Goal: Task Accomplishment & Management: Use online tool/utility

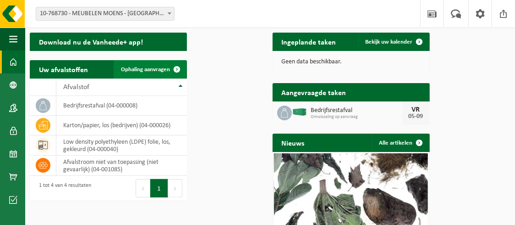
drag, startPoint x: 210, startPoint y: 97, endPoint x: 107, endPoint y: 129, distance: 107.9
click at [170, 72] on span "Ophaling aanvragen" at bounding box center [145, 69] width 49 height 6
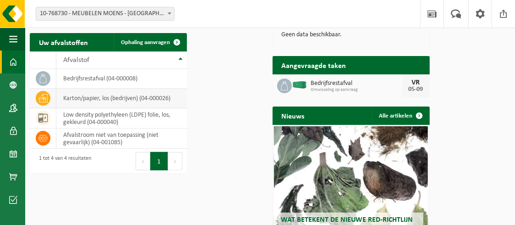
scroll to position [46, 0]
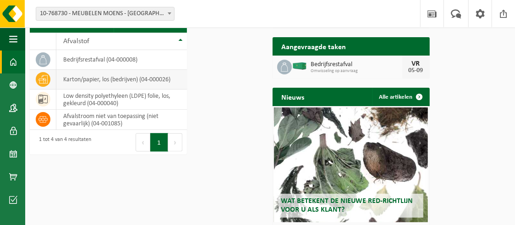
click at [56, 89] on td "karton/papier, los (bedrijven) (04-000026)" at bounding box center [121, 80] width 131 height 20
click at [187, 89] on td "karton/papier, los (bedrijven) (04-000026)" at bounding box center [121, 80] width 131 height 20
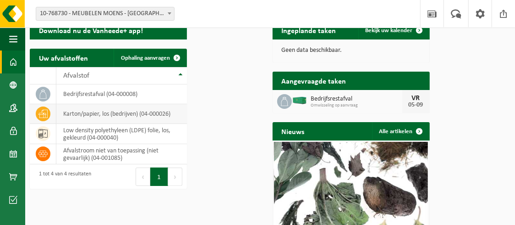
scroll to position [0, 0]
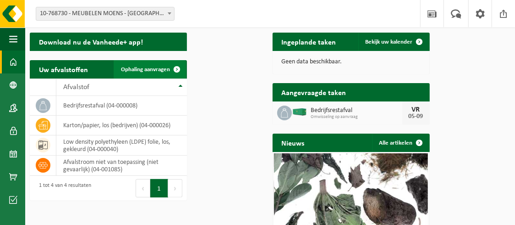
click at [186, 78] on span at bounding box center [177, 69] width 18 height 18
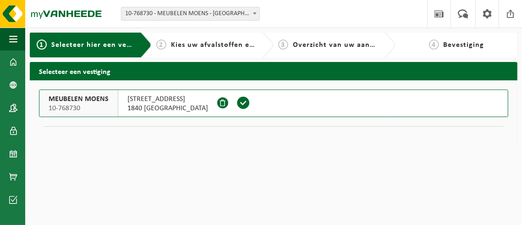
click at [195, 49] on span "Kies uw afvalstoffen en recipiënten" at bounding box center [234, 44] width 126 height 7
click at [451, 220] on html "Vestiging: 10-768730 - MEUBELEN MOENS - LONDERZEEL 10-768730 - MEUBELEN MOENS -…" at bounding box center [261, 112] width 522 height 225
click at [127, 113] on span "1840 LONDERZEEL" at bounding box center [167, 108] width 81 height 9
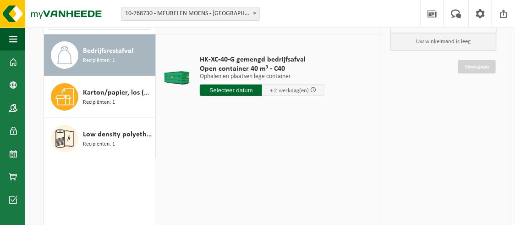
scroll to position [92, 0]
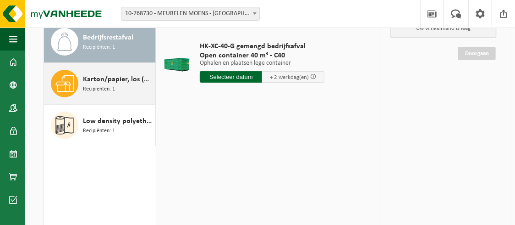
click at [83, 96] on div "Karton/papier, los (bedrijven) Recipiënten: 1" at bounding box center [118, 84] width 70 height 28
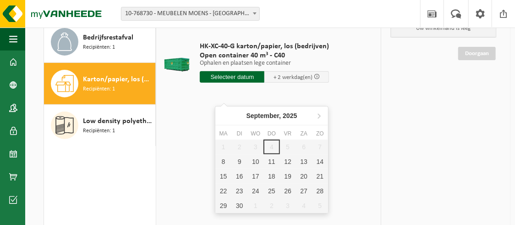
click at [237, 83] on input "text" at bounding box center [232, 76] width 65 height 11
click at [225, 161] on div "8" at bounding box center [223, 161] width 16 height 15
type input "Van 2025-09-08"
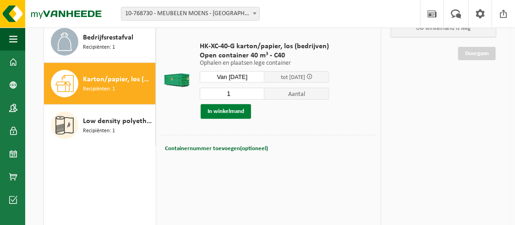
click at [241, 119] on button "In winkelmand" at bounding box center [226, 111] width 50 height 15
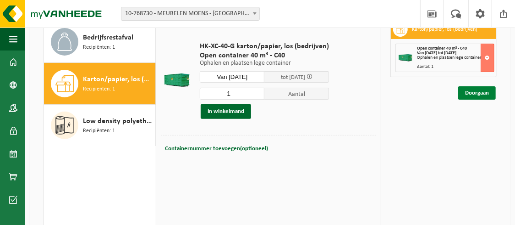
click at [472, 99] on link "Doorgaan" at bounding box center [477, 92] width 38 height 13
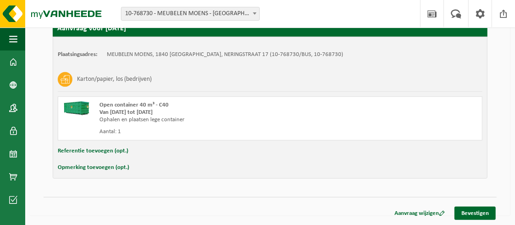
scroll to position [192, 0]
click at [479, 215] on link "Bevestigen" at bounding box center [475, 212] width 41 height 13
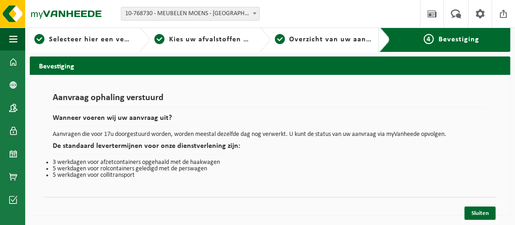
scroll to position [29, 0]
click at [478, 215] on link "Sluiten" at bounding box center [480, 212] width 31 height 13
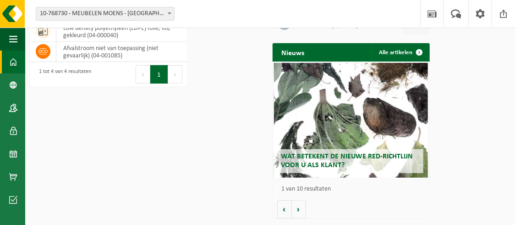
scroll to position [143, 0]
